Goal: Check status: Check status

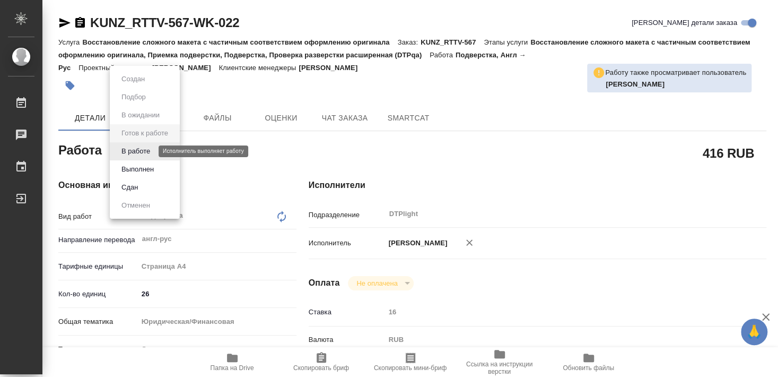
click at [142, 152] on button "В работе" at bounding box center [135, 151] width 35 height 12
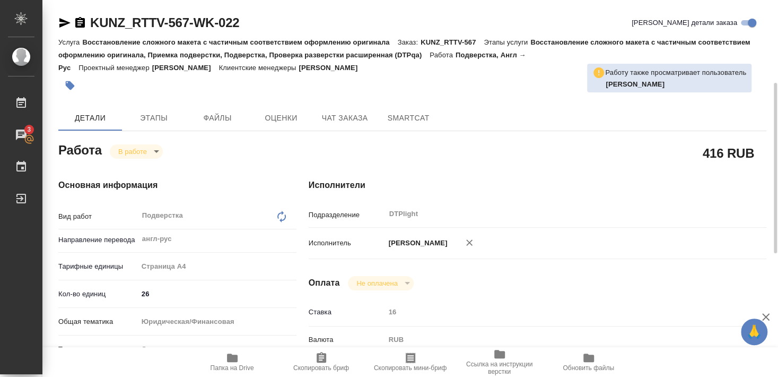
scroll to position [172, 0]
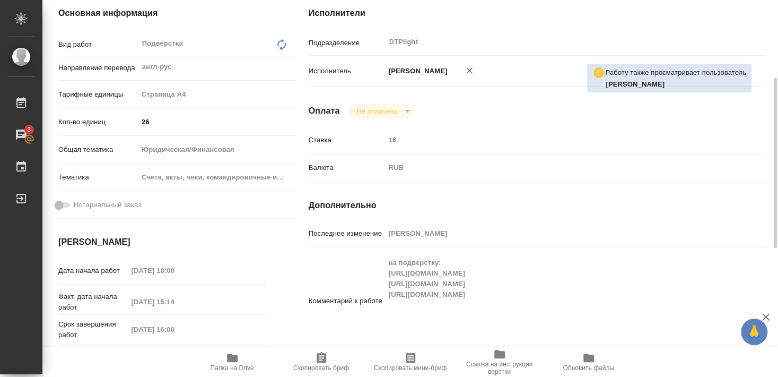
type textarea "x"
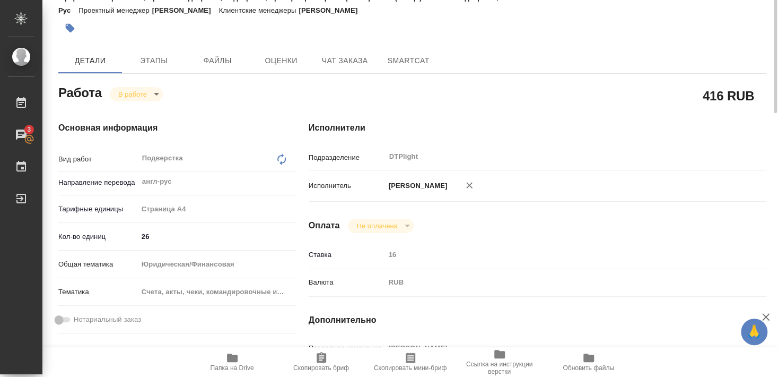
scroll to position [0, 0]
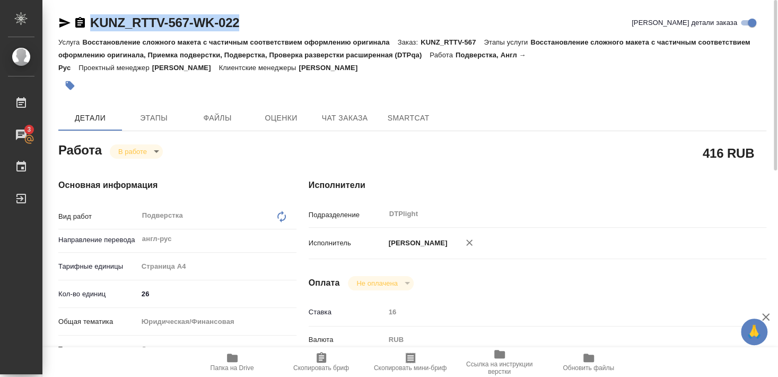
drag, startPoint x: 90, startPoint y: 34, endPoint x: 267, endPoint y: 28, distance: 176.8
click at [267, 28] on div "KUNZ_RTTV-567-WK-022 Кратко детали заказа" at bounding box center [412, 24] width 708 height 21
copy link "KUNZ_RTTV-567-WK-022"
type textarea "x"
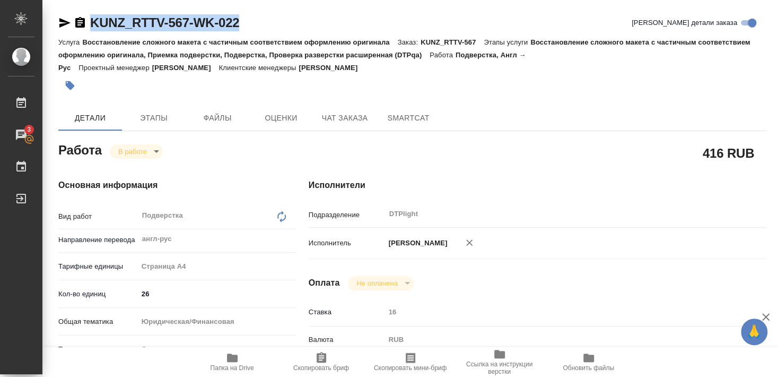
type textarea "x"
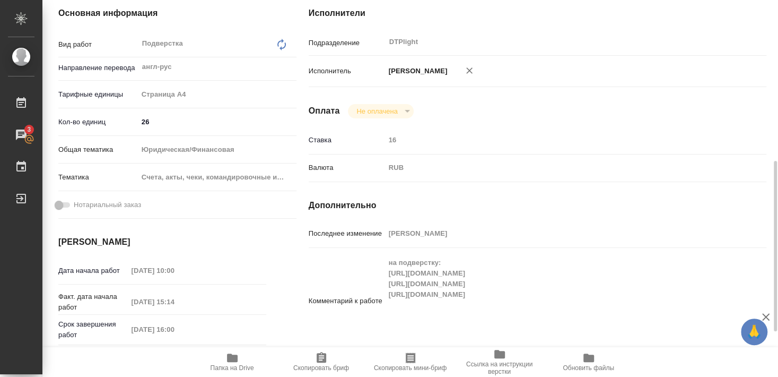
scroll to position [229, 0]
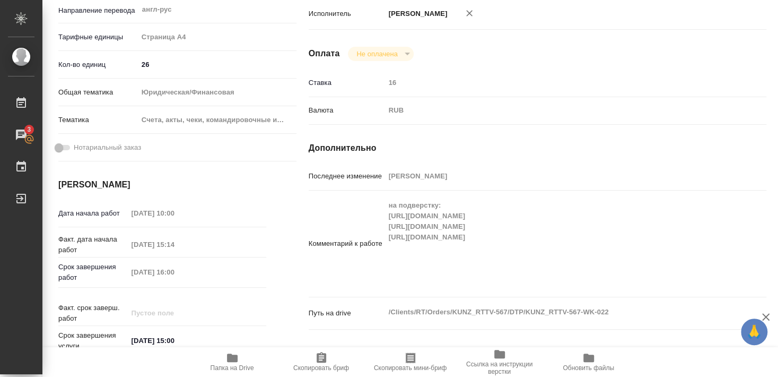
click at [233, 364] on icon "button" at bounding box center [232, 357] width 13 height 13
type textarea "x"
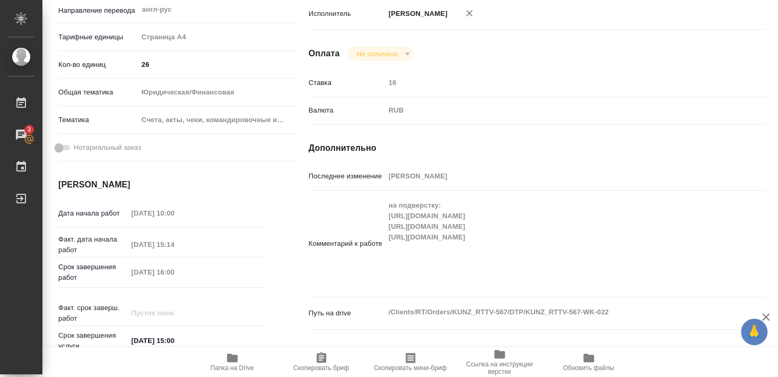
type textarea "x"
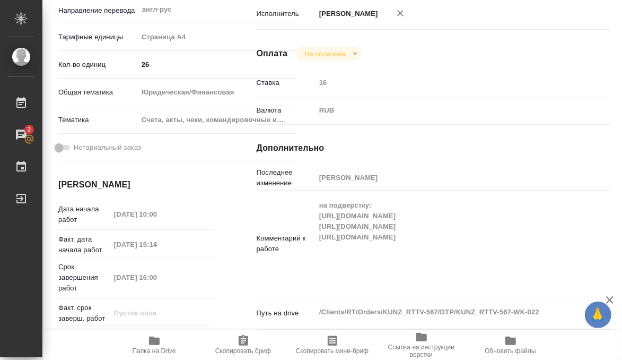
type textarea "x"
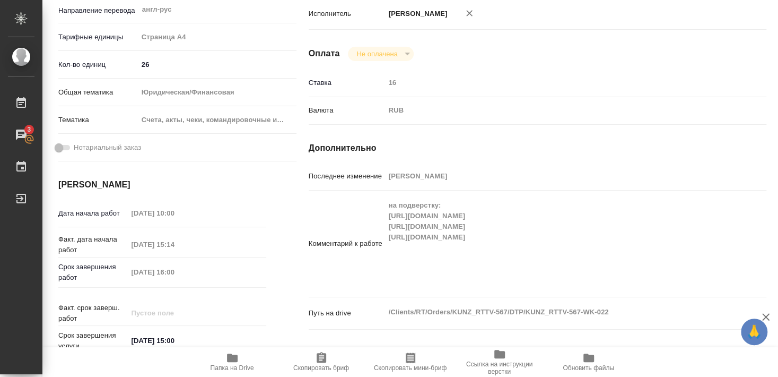
type textarea "x"
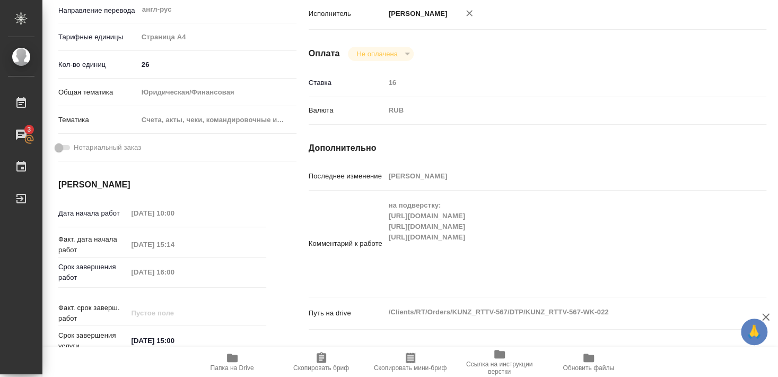
type textarea "x"
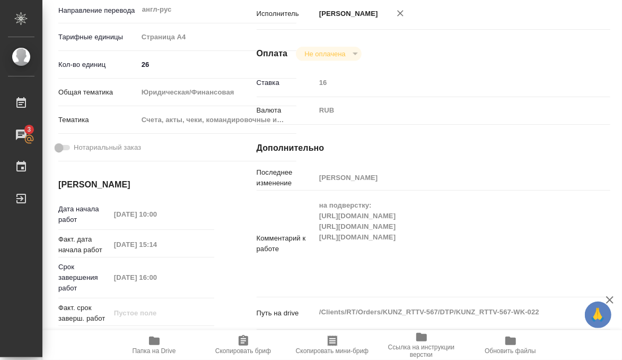
type textarea "x"
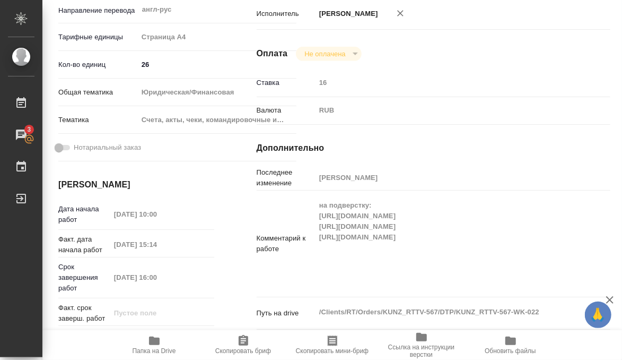
type textarea "x"
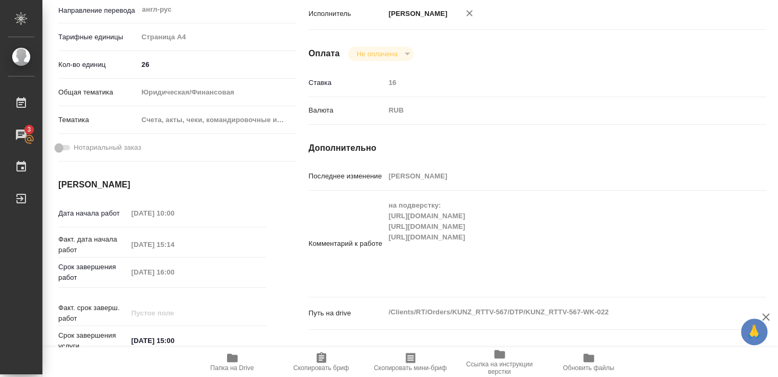
type textarea "x"
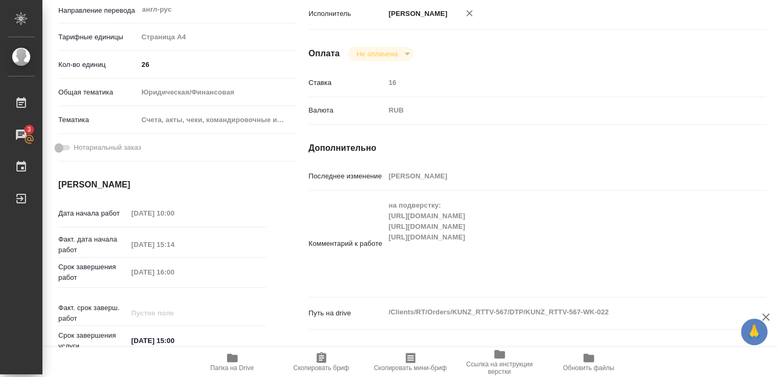
click at [232, 358] on icon "button" at bounding box center [232, 357] width 11 height 8
